Goal: Check status

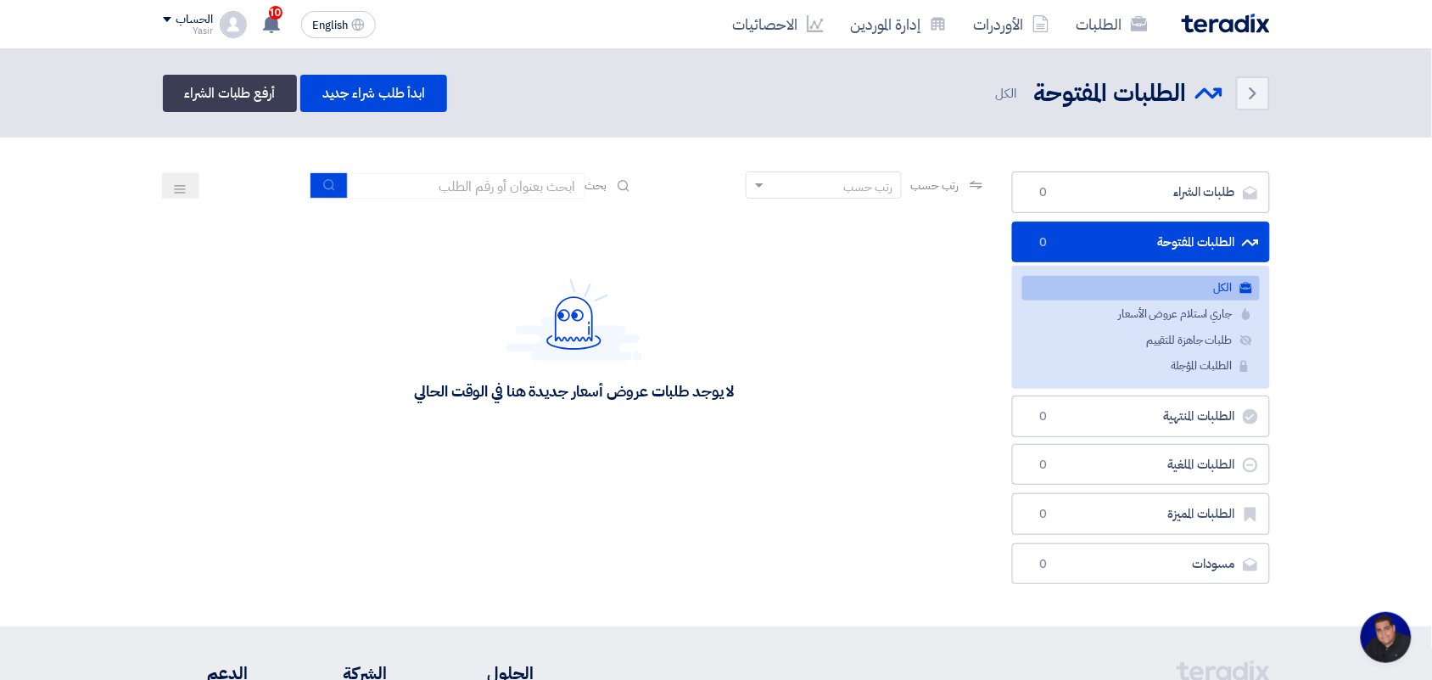
scroll to position [6, 0]
click at [468, 180] on input at bounding box center [467, 185] width 238 height 25
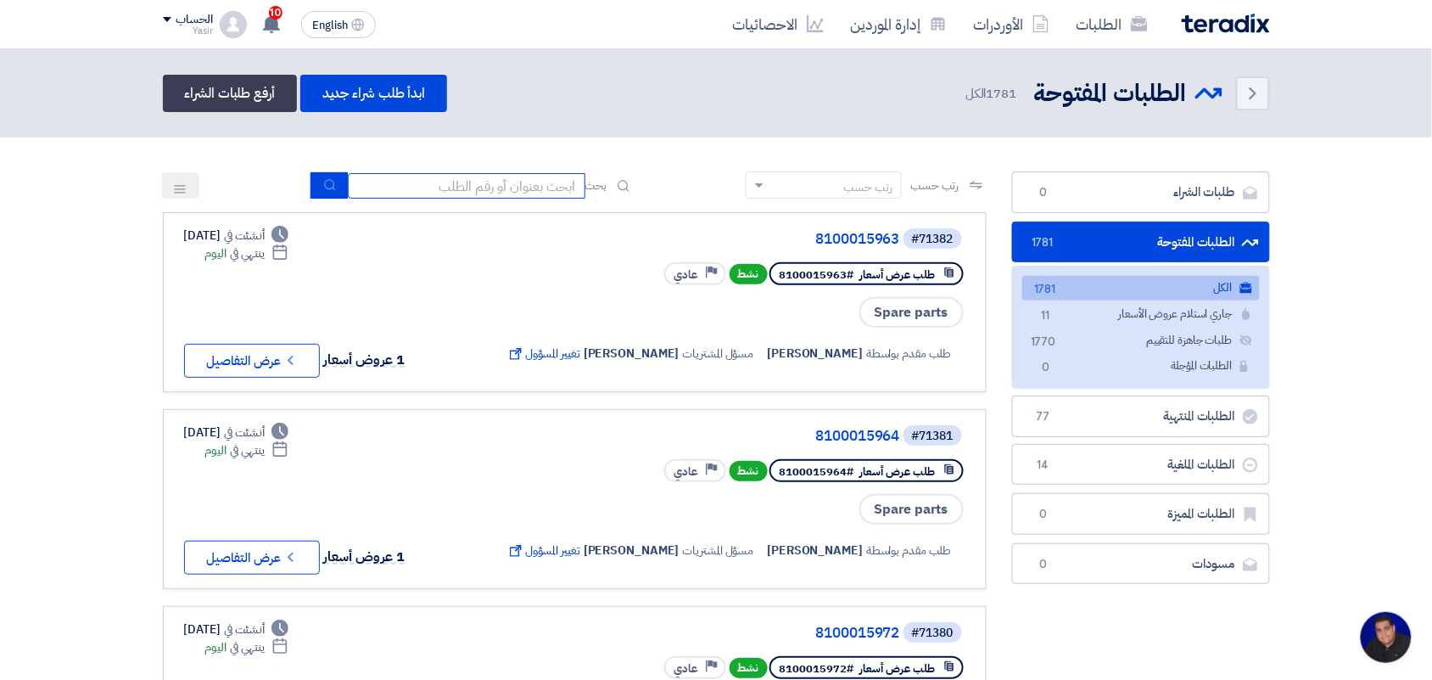
type input "8100015796"
click at [315, 172] on button "submit" at bounding box center [329, 185] width 37 height 26
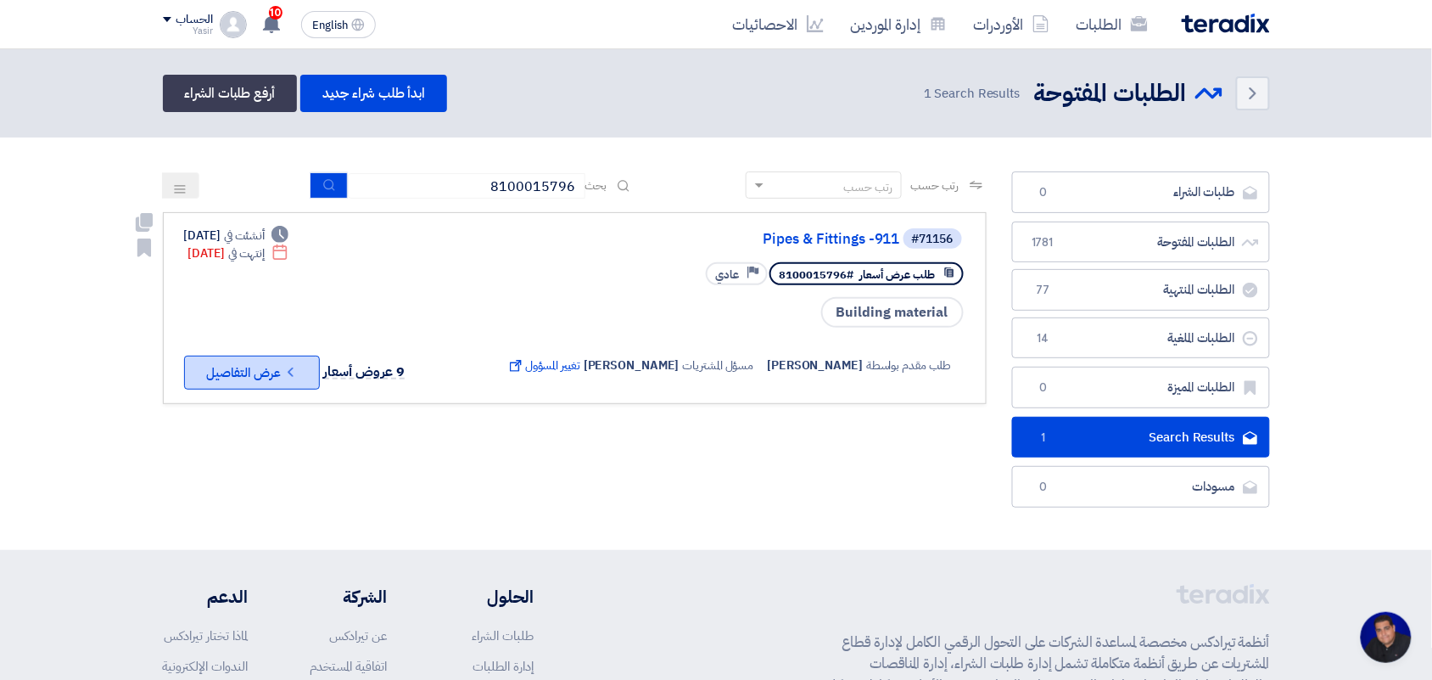
click at [266, 367] on button "Check details عرض التفاصيل" at bounding box center [252, 373] width 136 height 34
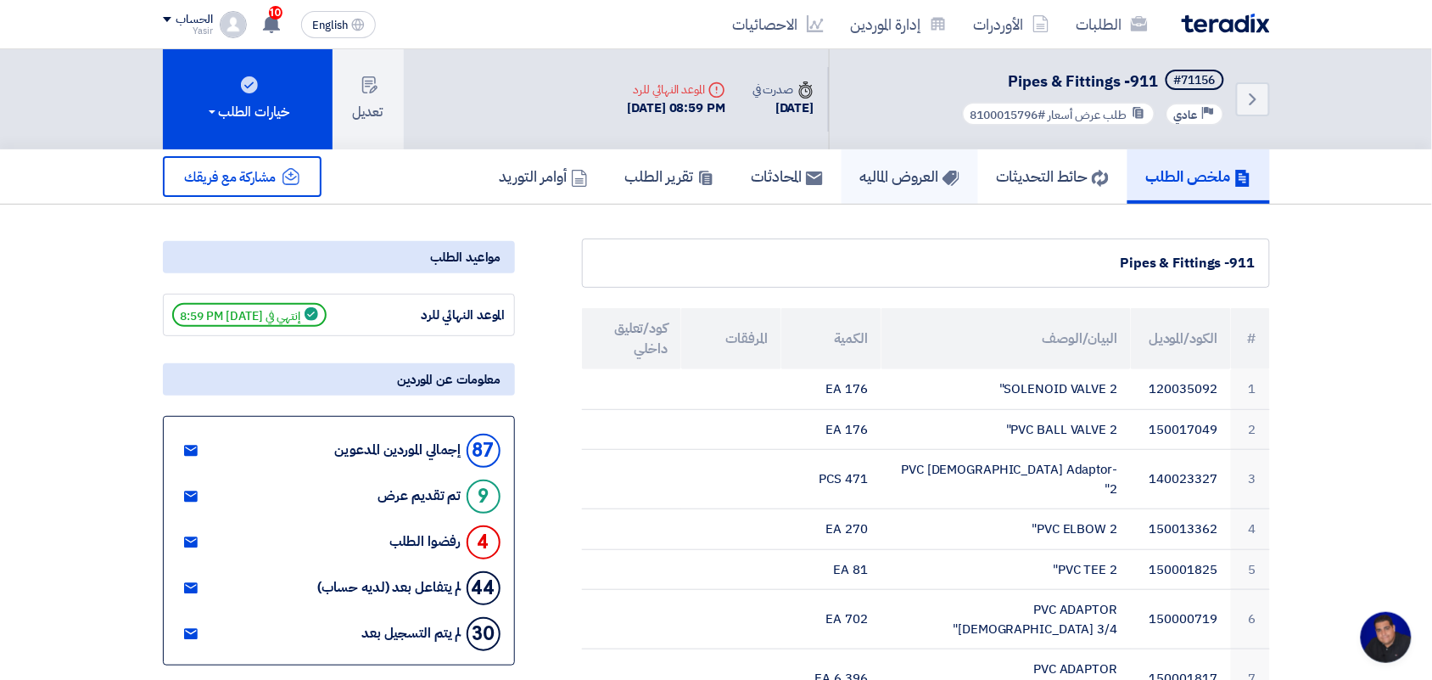
click at [871, 172] on h5 "العروض الماليه" at bounding box center [909, 176] width 99 height 20
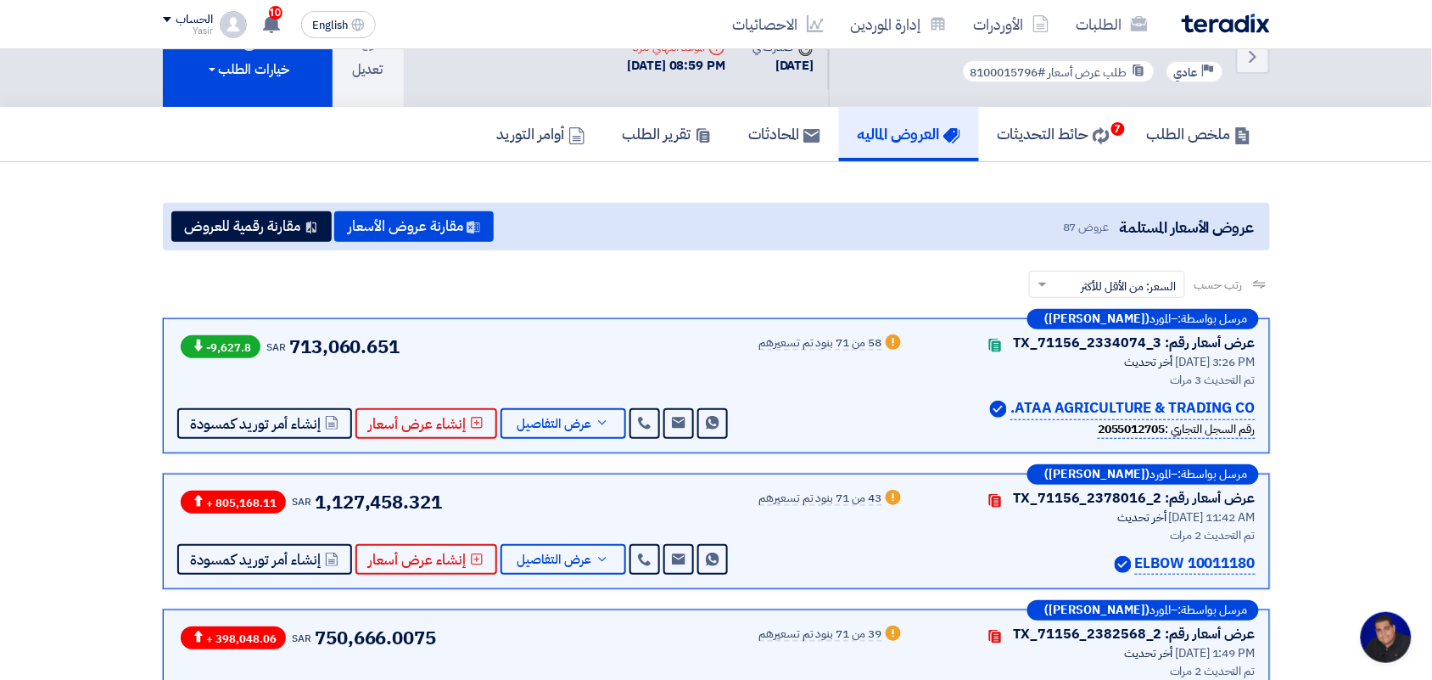
scroll to position [1061, 0]
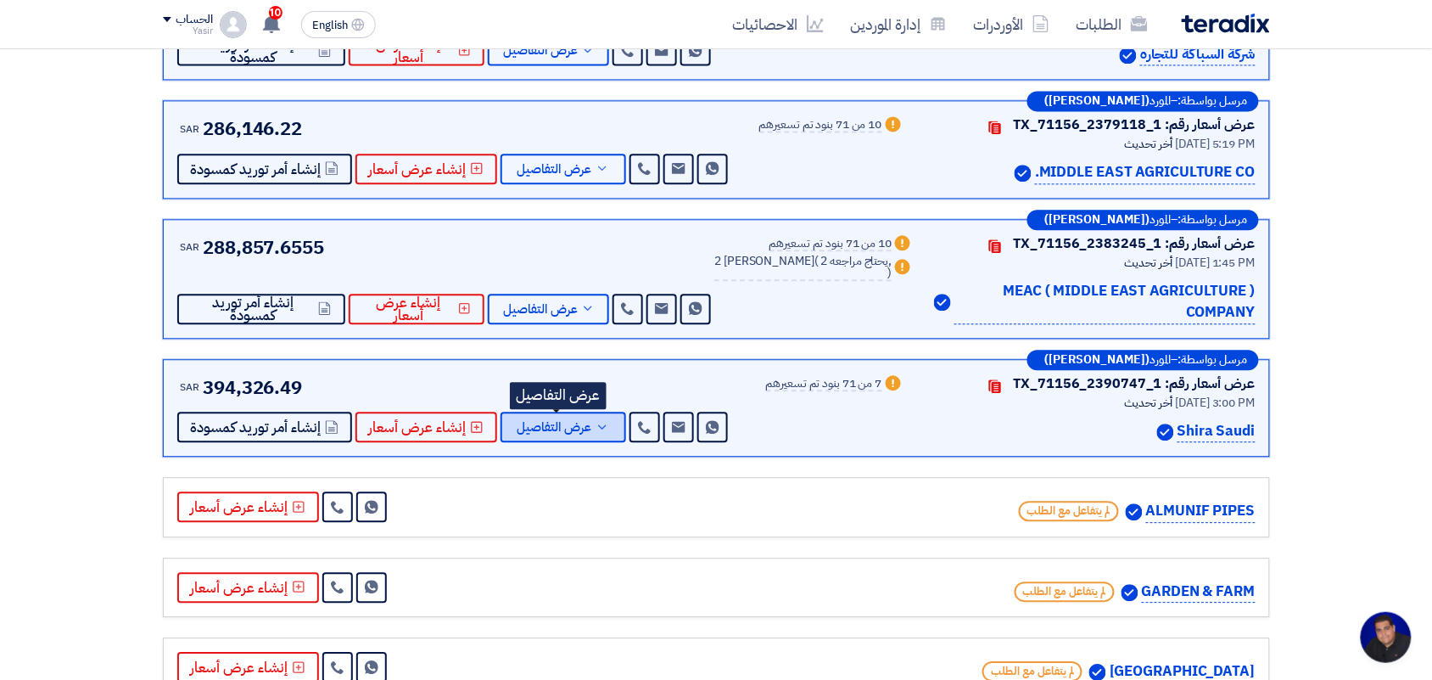
click at [570, 434] on span "عرض التفاصيل" at bounding box center [555, 427] width 75 height 13
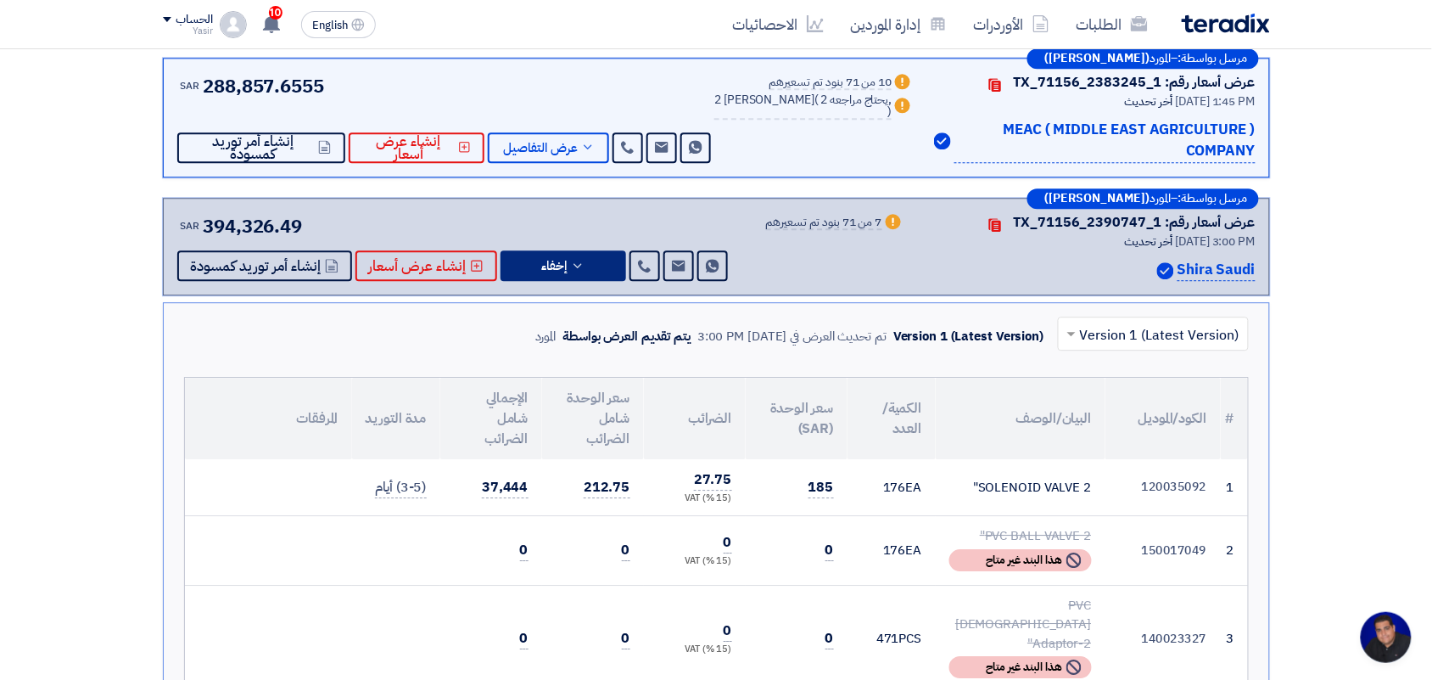
scroll to position [1230, 0]
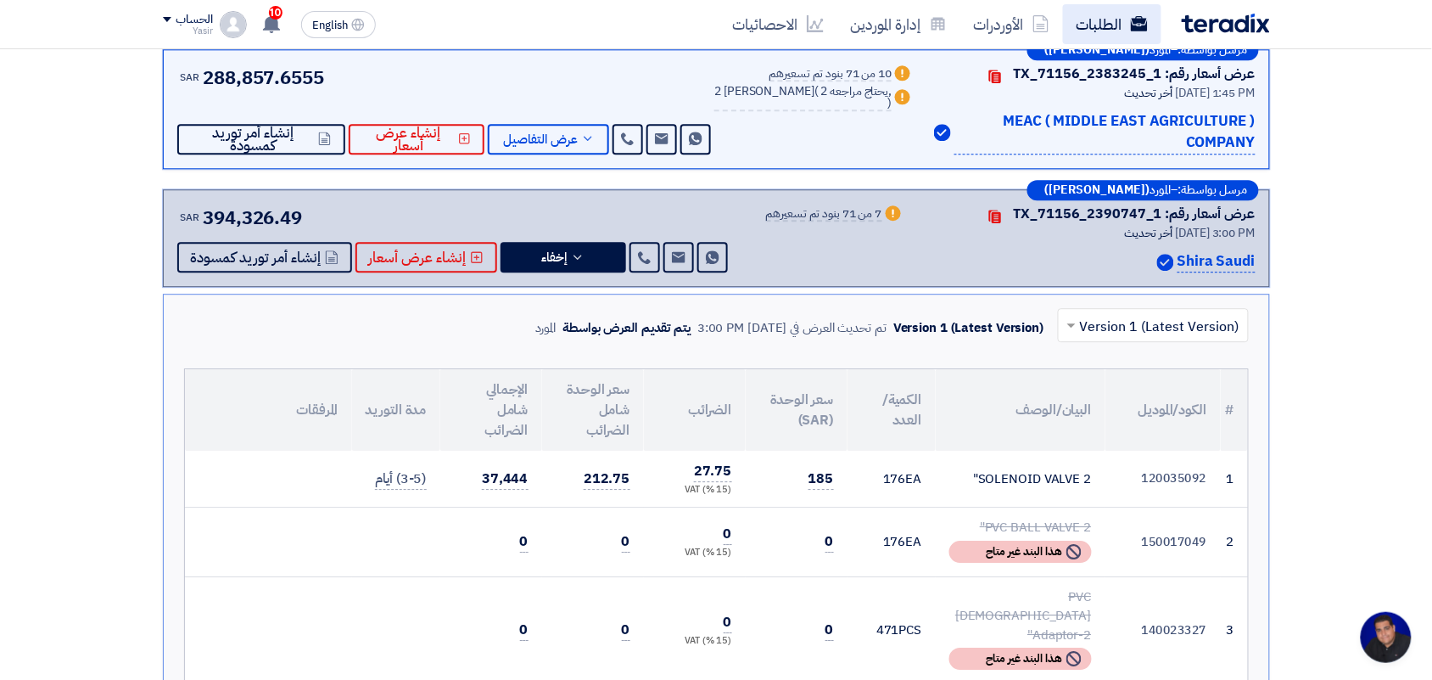
click at [1107, 35] on link "الطلبات" at bounding box center [1112, 24] width 98 height 40
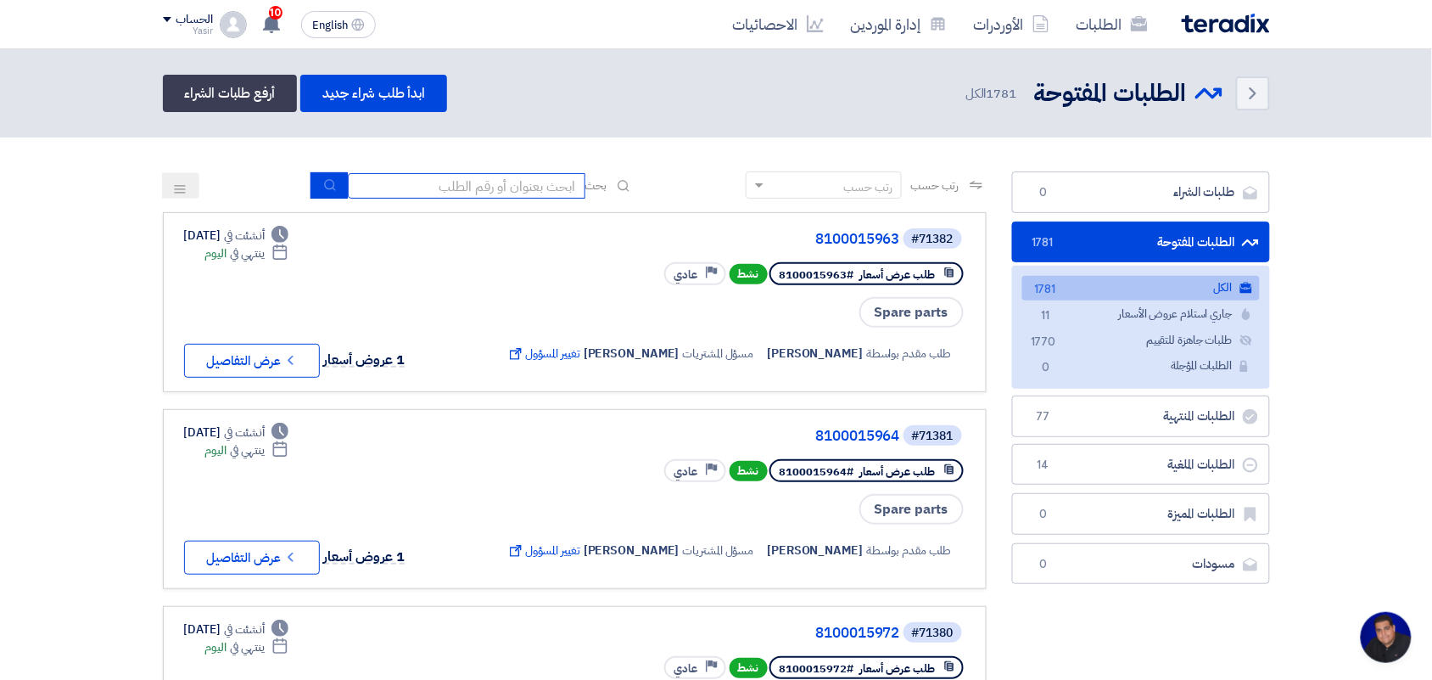
click at [463, 192] on input at bounding box center [467, 185] width 238 height 25
type input "8100015796"
click at [323, 182] on icon "submit" at bounding box center [330, 185] width 14 height 14
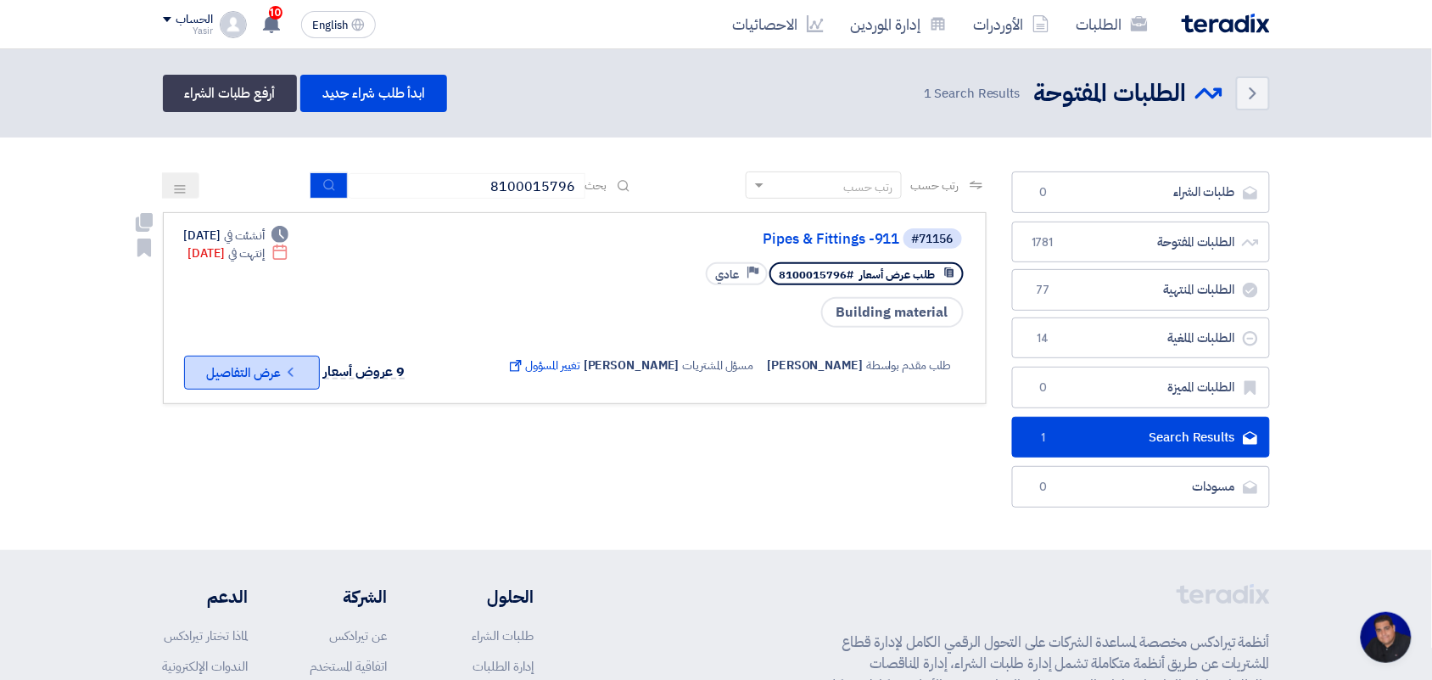
click at [232, 358] on button "Check details عرض التفاصيل" at bounding box center [252, 373] width 136 height 34
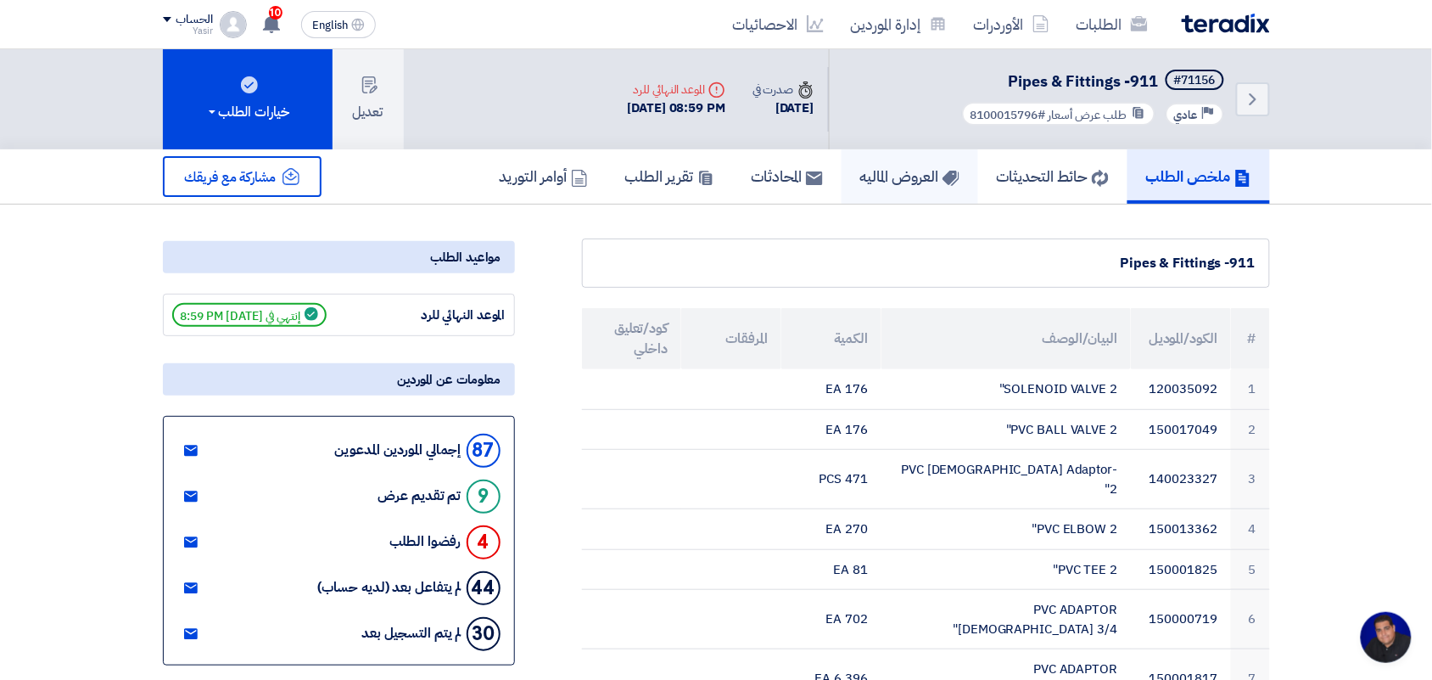
click at [871, 166] on h5 "العروض الماليه" at bounding box center [909, 176] width 99 height 20
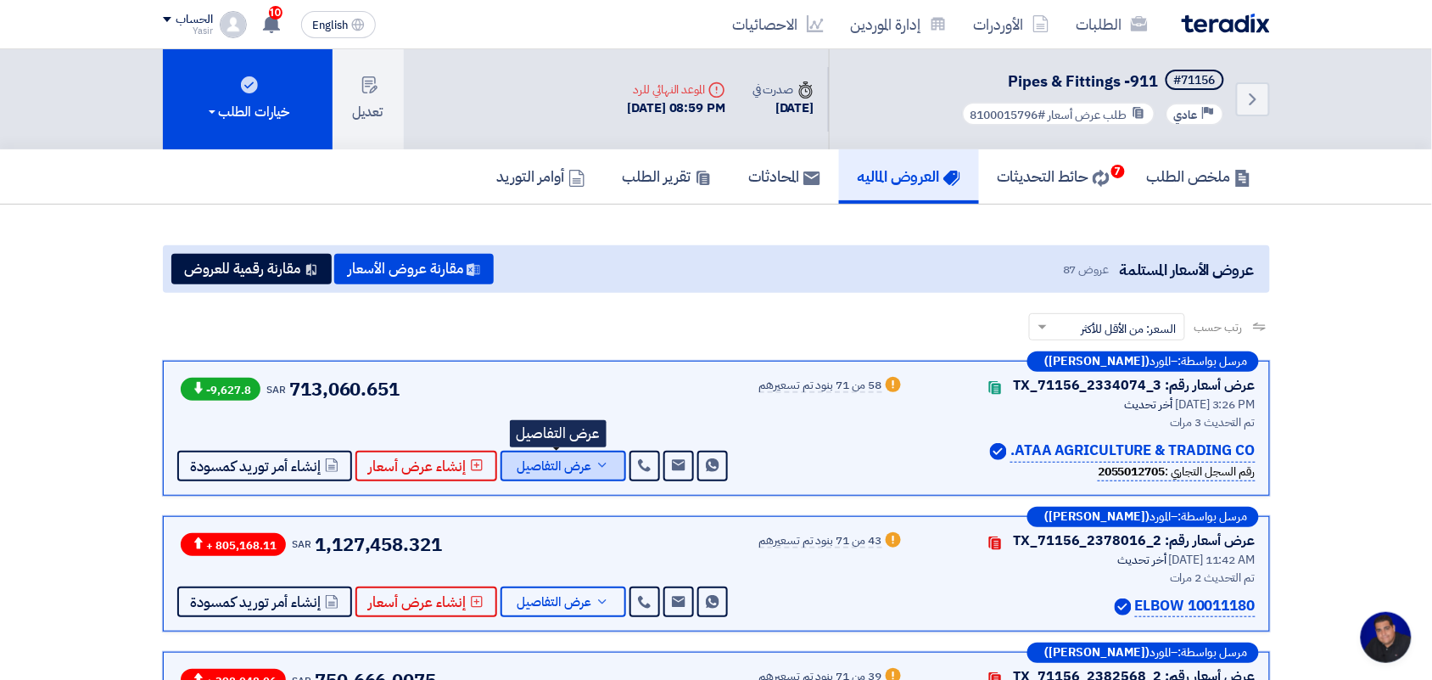
click at [574, 465] on span "عرض التفاصيل" at bounding box center [555, 466] width 75 height 13
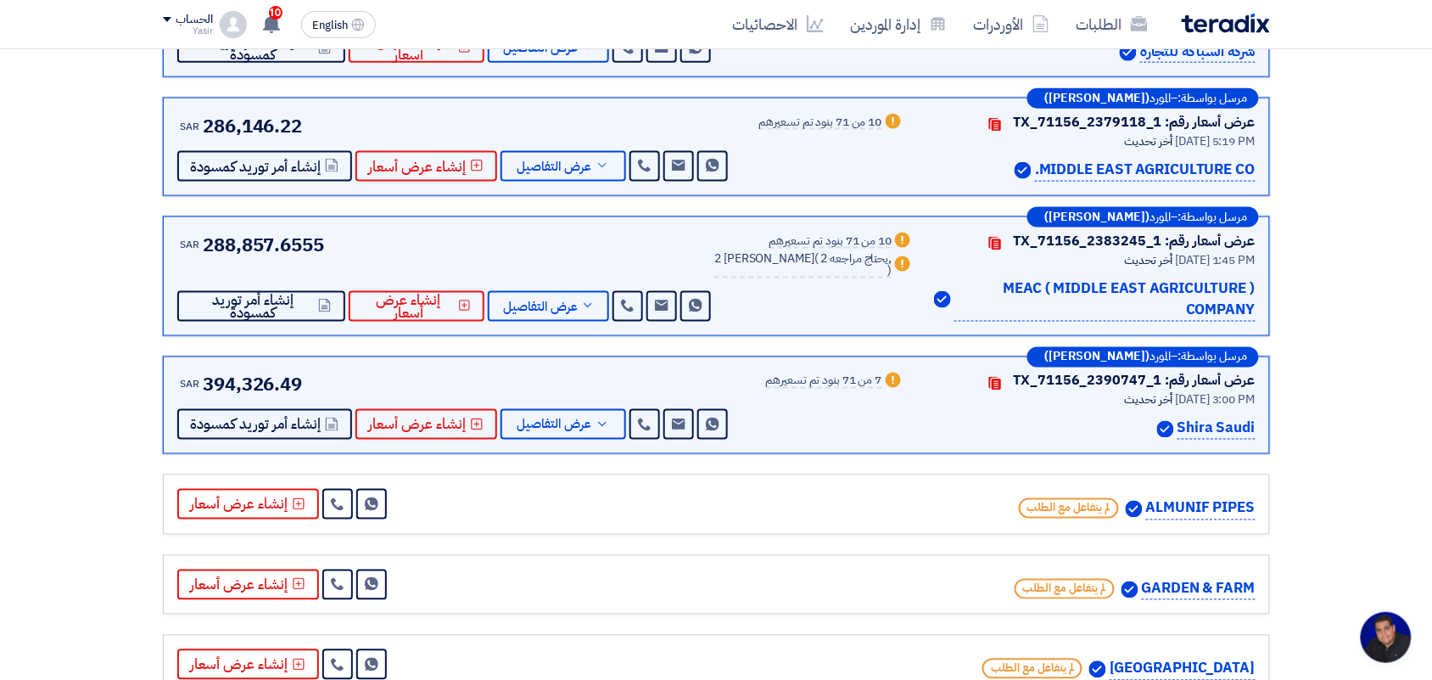
scroll to position [6282, 0]
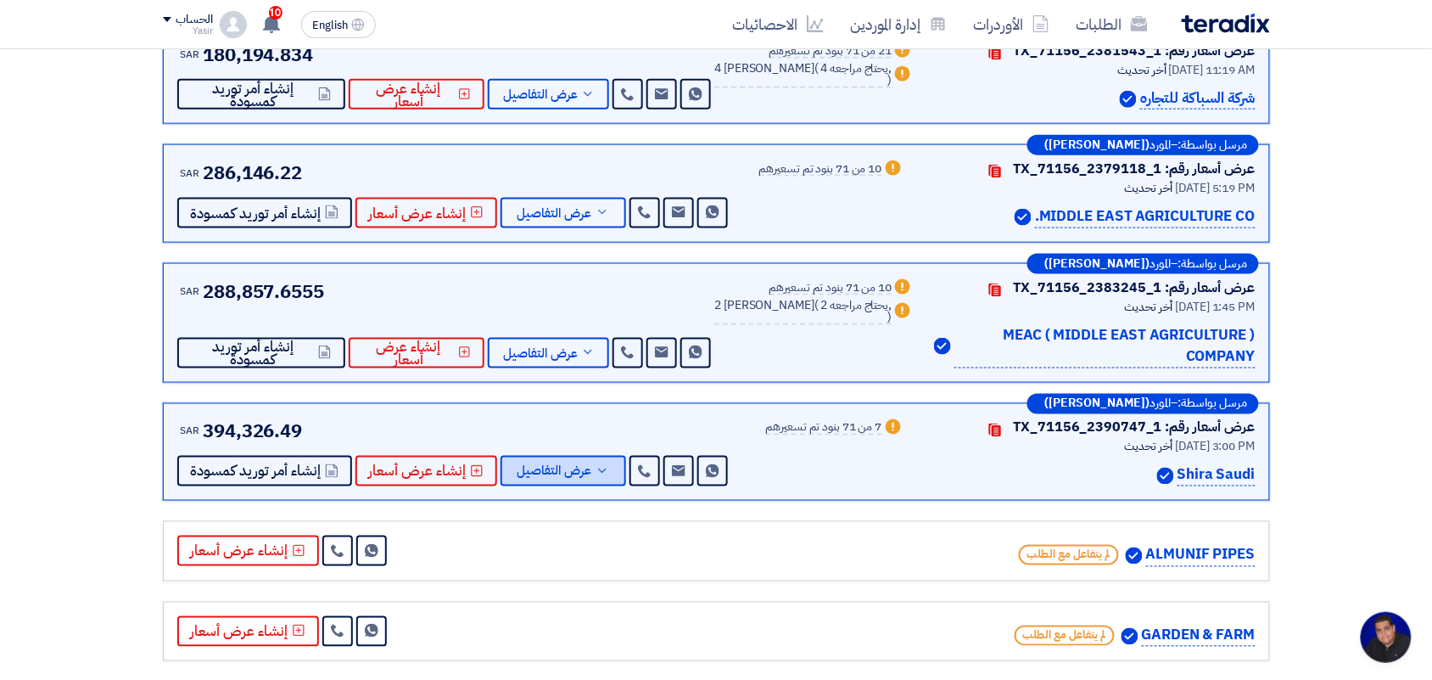
click at [524, 465] on span "عرض التفاصيل" at bounding box center [555, 471] width 75 height 13
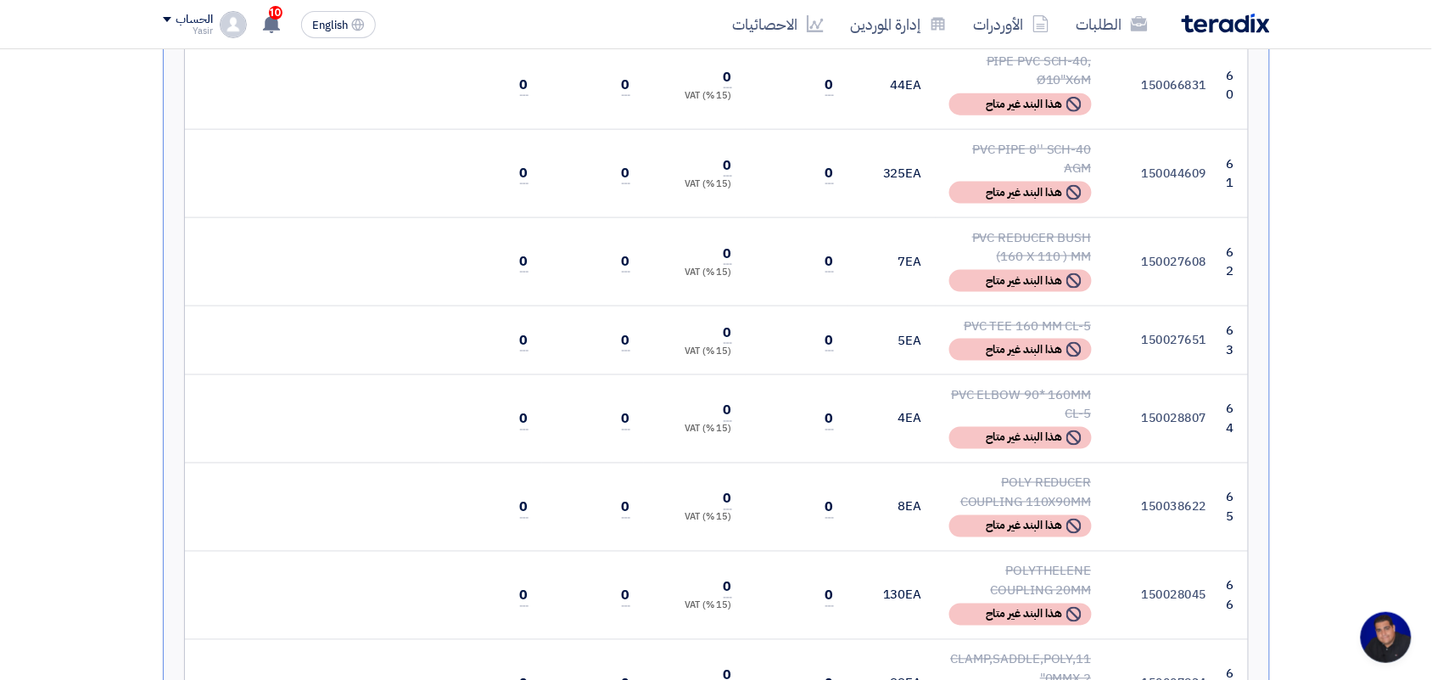
scroll to position [1174, 0]
